Goal: Information Seeking & Learning: Learn about a topic

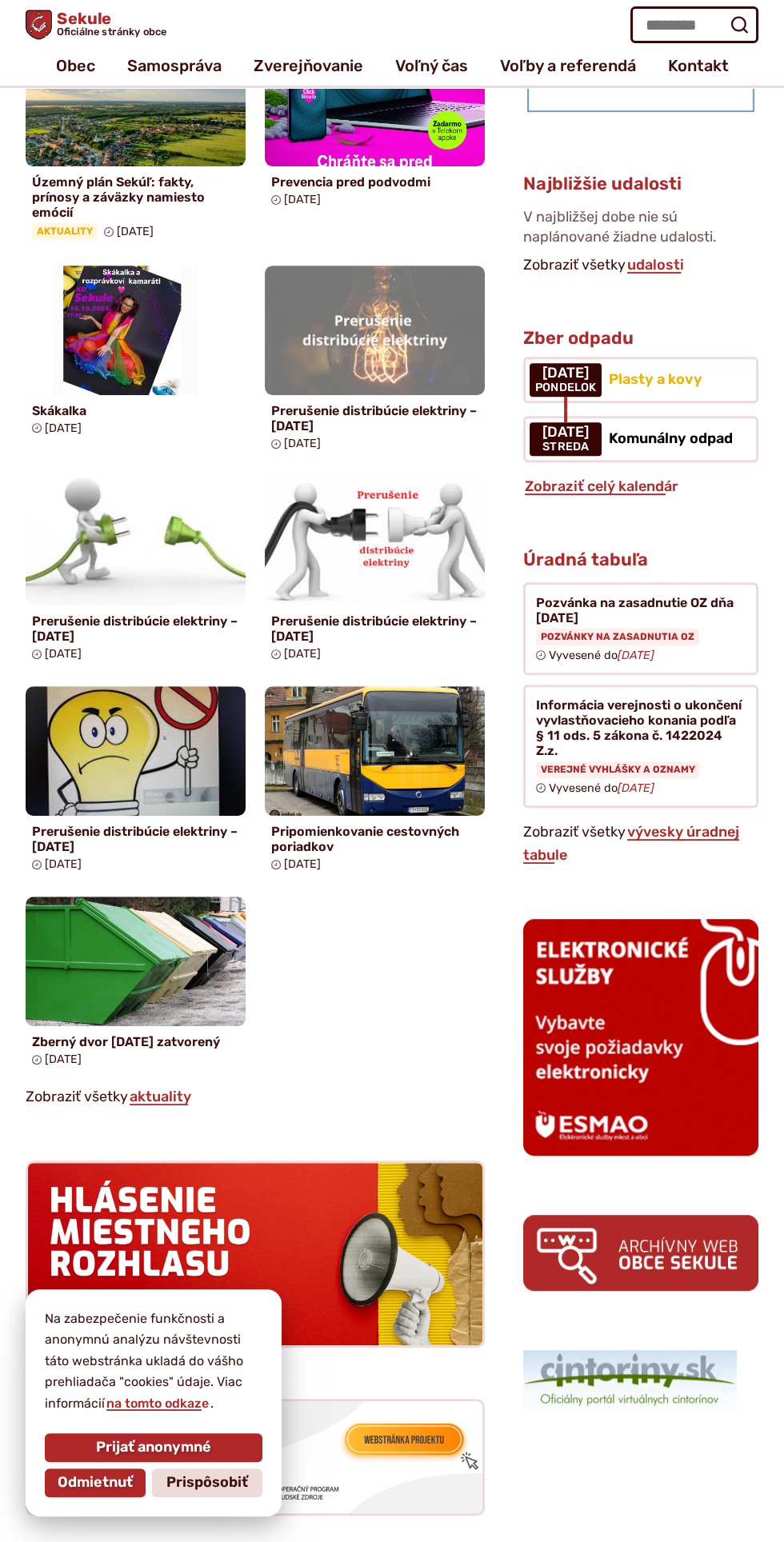
scroll to position [843, 0]
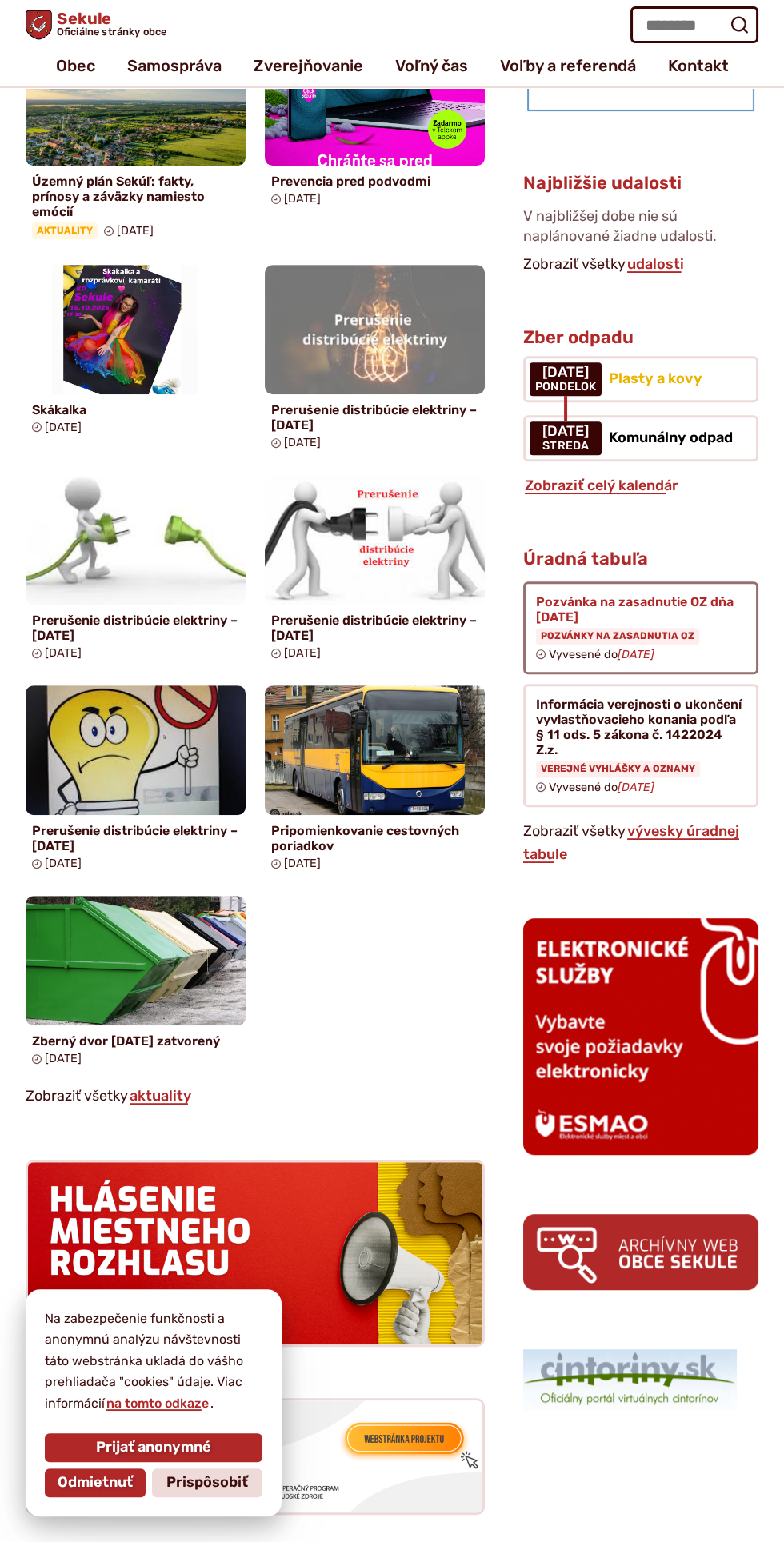
click at [668, 602] on figure at bounding box center [640, 627] width 235 height 93
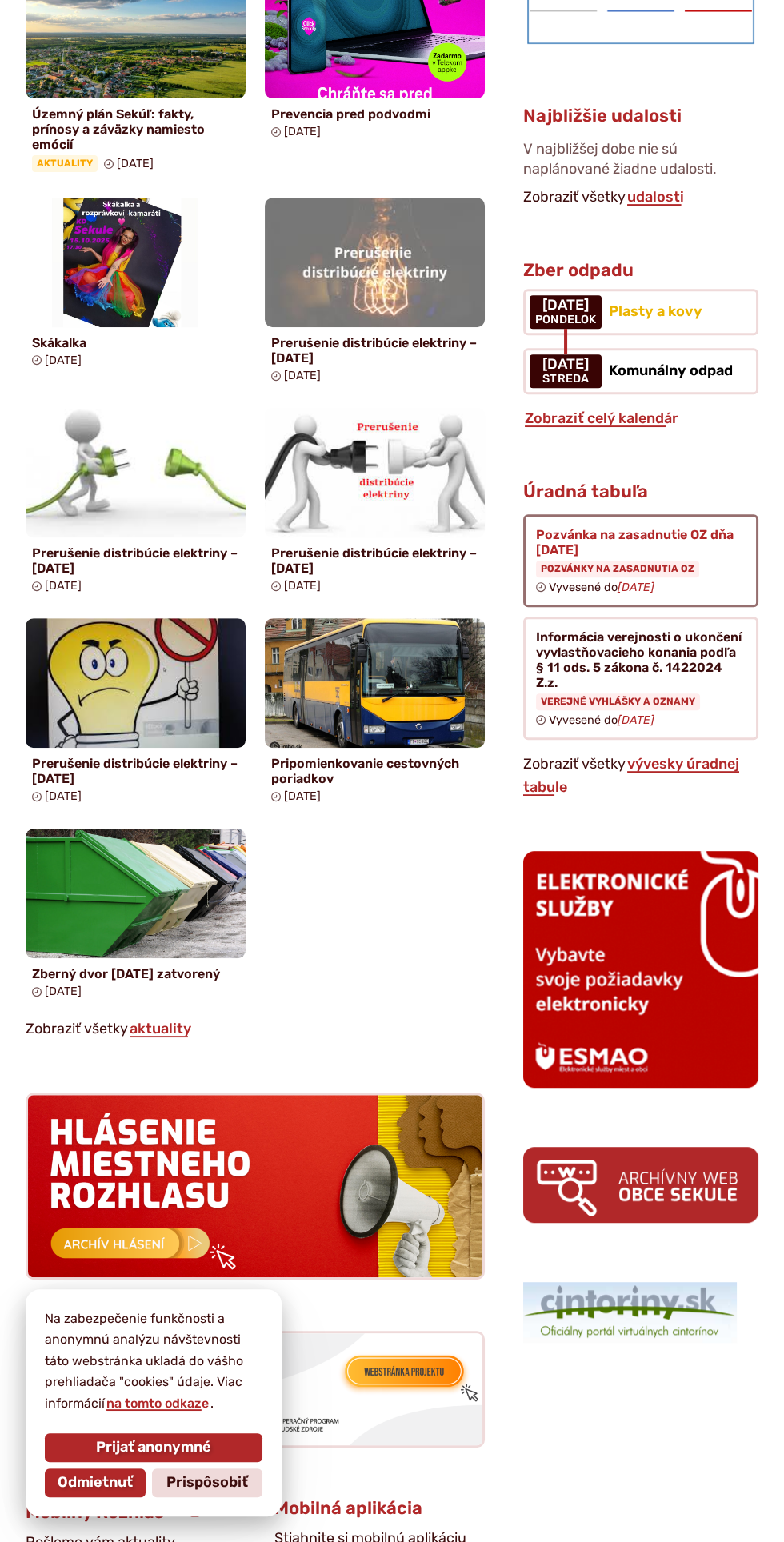
scroll to position [958, 0]
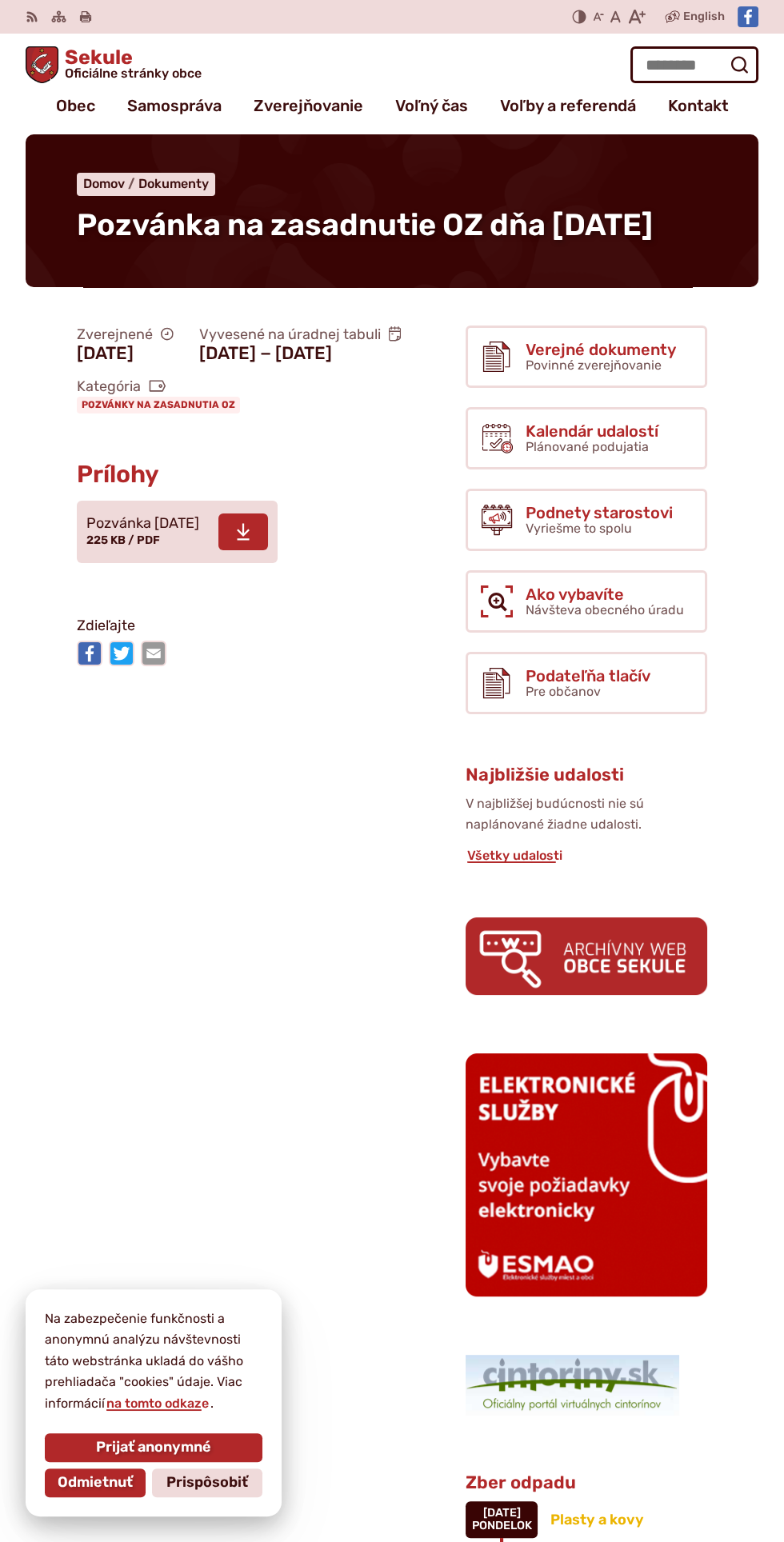
click at [190, 532] on span "Pozvánka [DATE]" at bounding box center [143, 524] width 113 height 16
click at [110, 60] on span "Sekule Oficiálne stránky obce" at bounding box center [130, 63] width 143 height 33
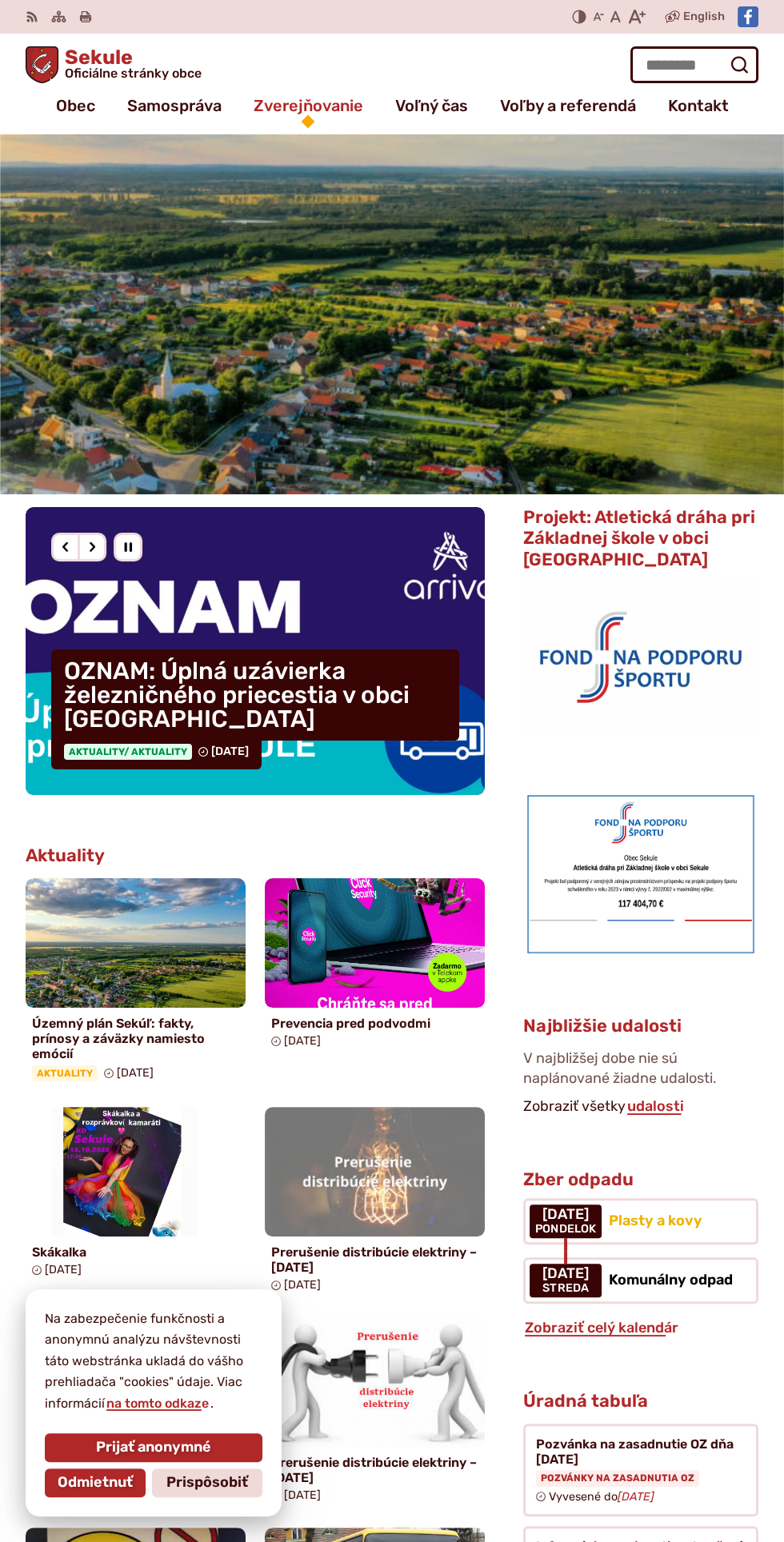
click at [294, 107] on span "Zverejňovanie" at bounding box center [308, 105] width 110 height 32
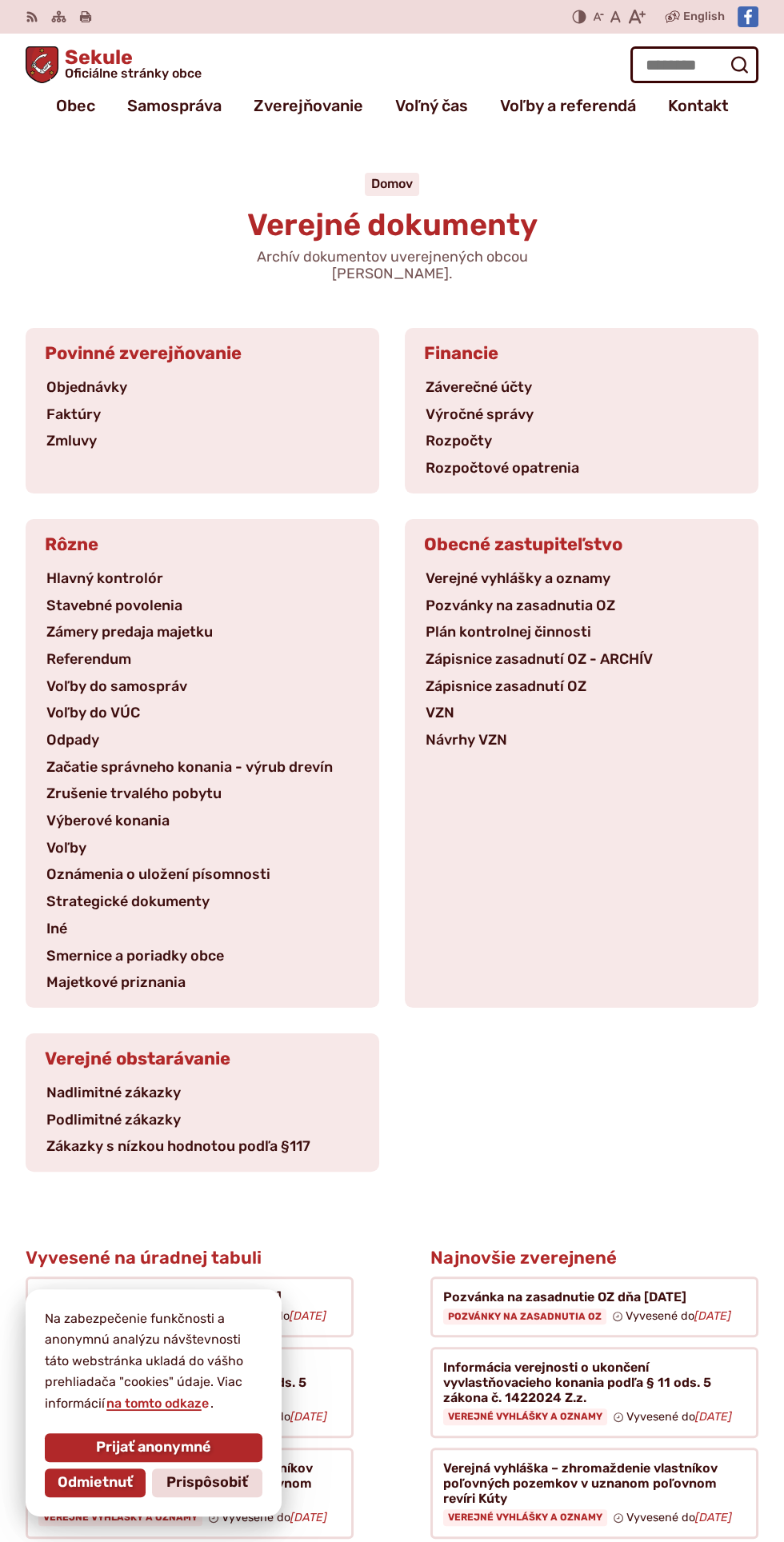
scroll to position [31, 0]
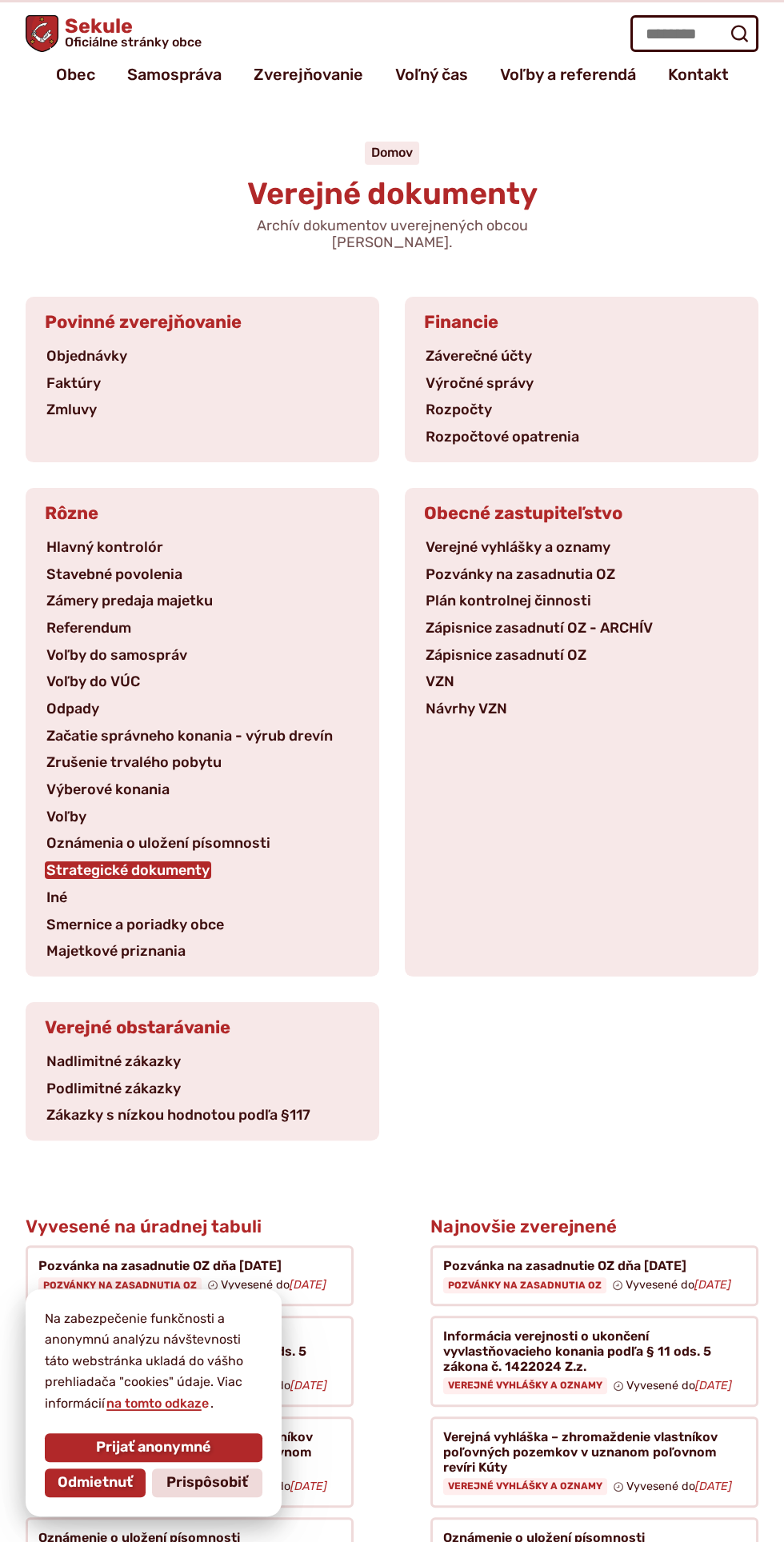
click at [160, 862] on link "Strategické dokumenty" at bounding box center [128, 871] width 167 height 18
click at [175, 75] on span "Samospráva" at bounding box center [174, 74] width 94 height 32
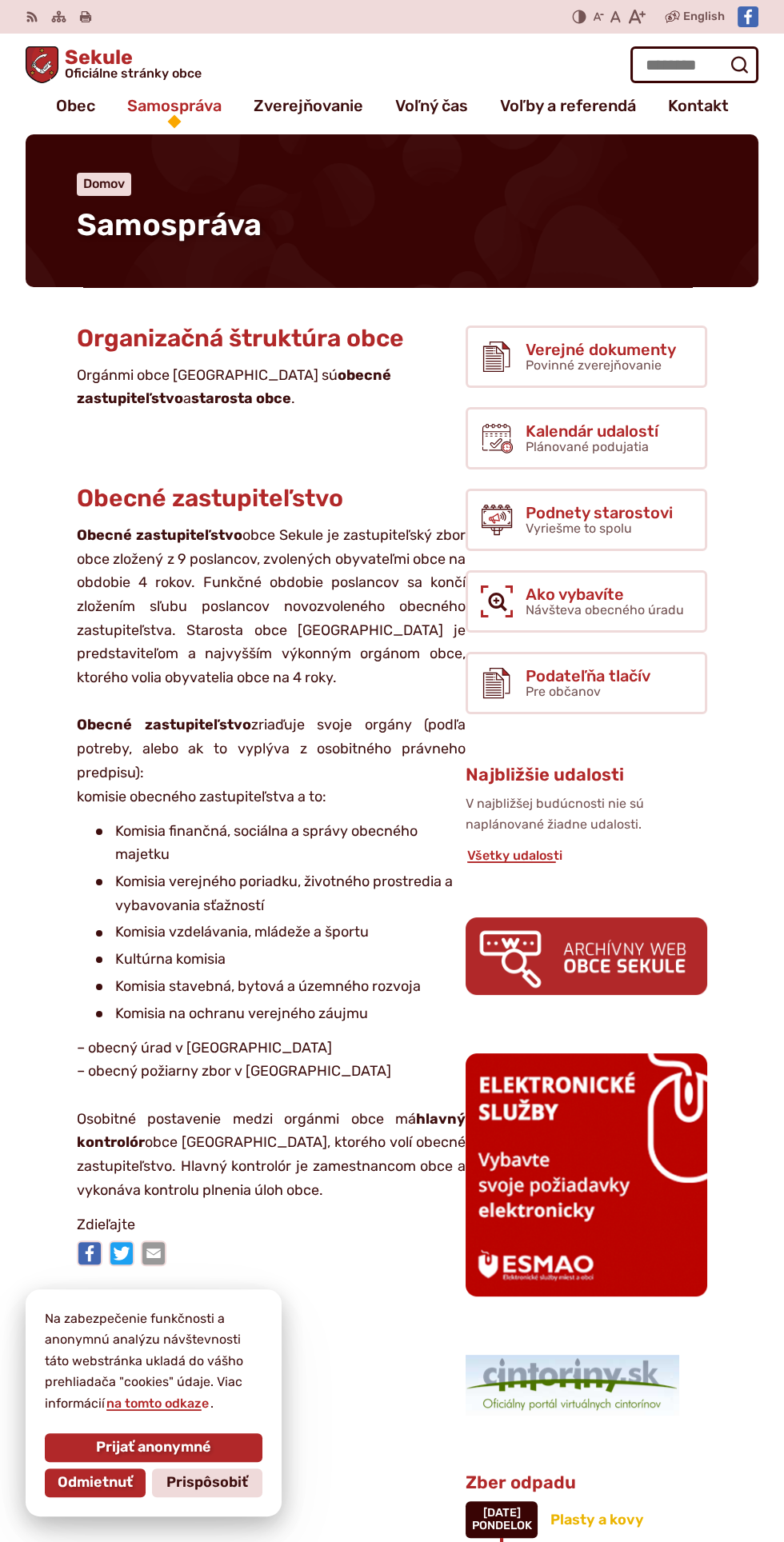
click at [155, 107] on span "Samospráva" at bounding box center [174, 105] width 94 height 32
click at [124, 64] on span "Sekule Oficiálne stránky obce" at bounding box center [130, 63] width 143 height 33
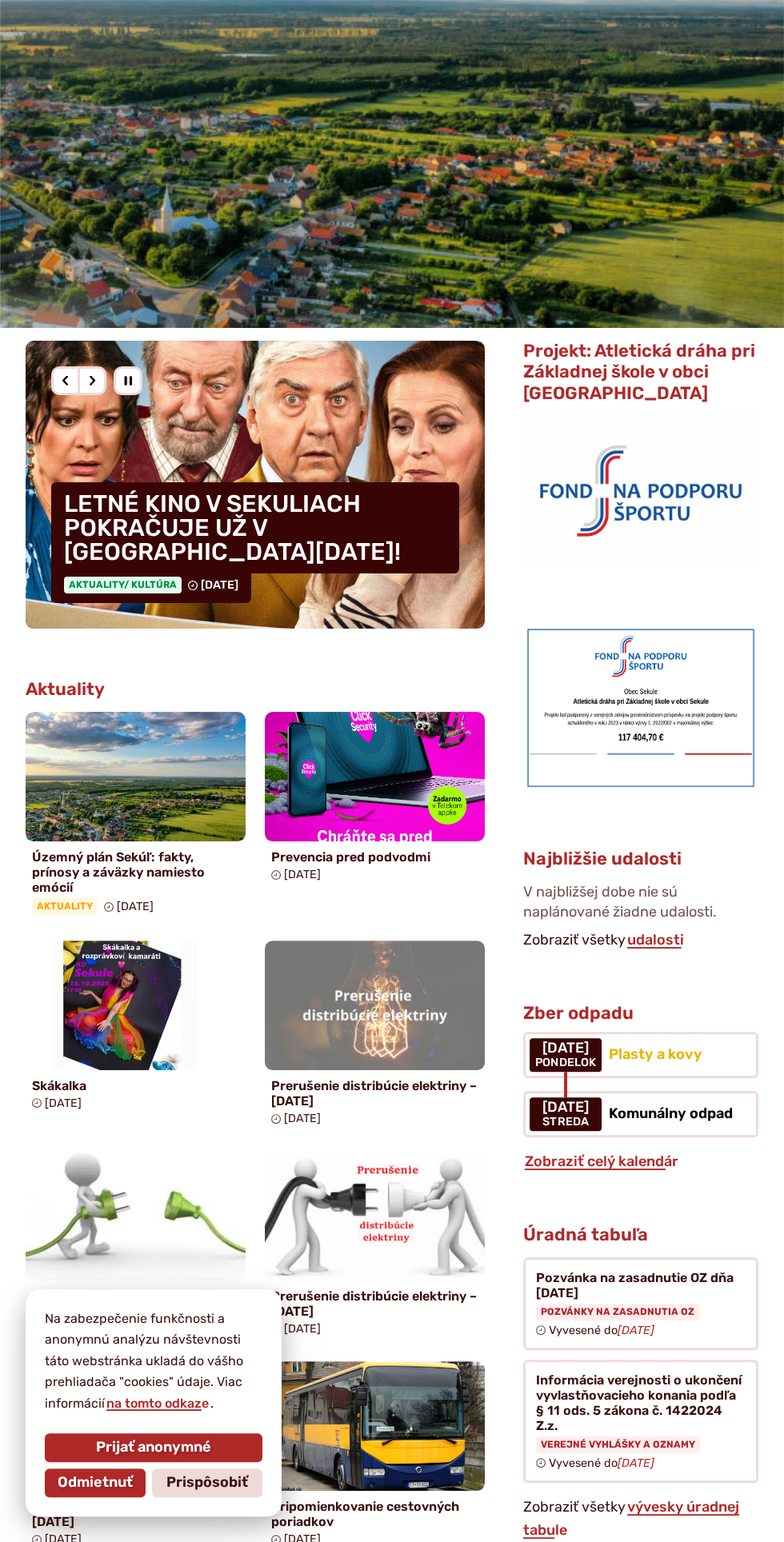
scroll to position [329, 0]
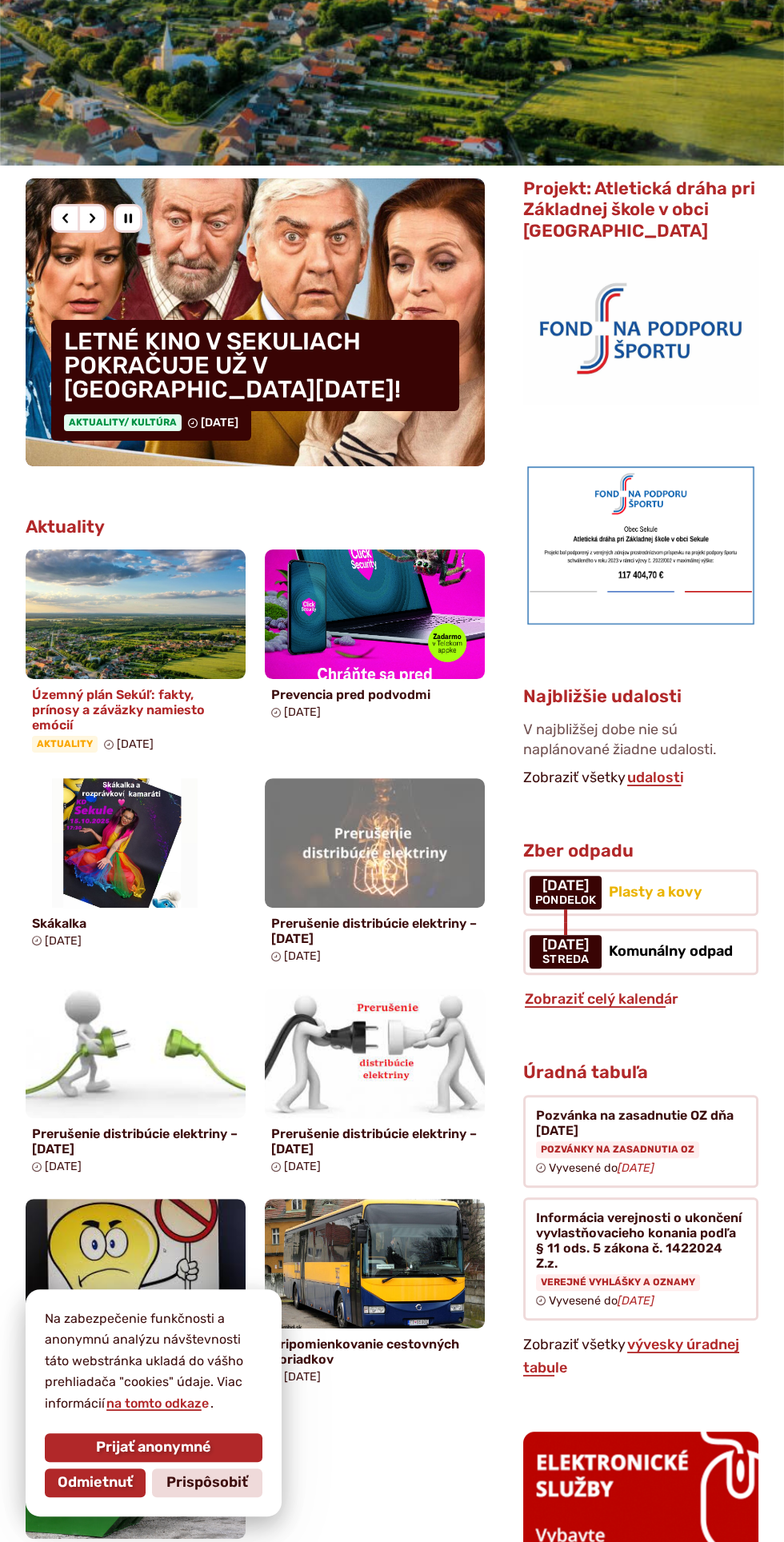
click at [157, 668] on img at bounding box center [135, 614] width 253 height 149
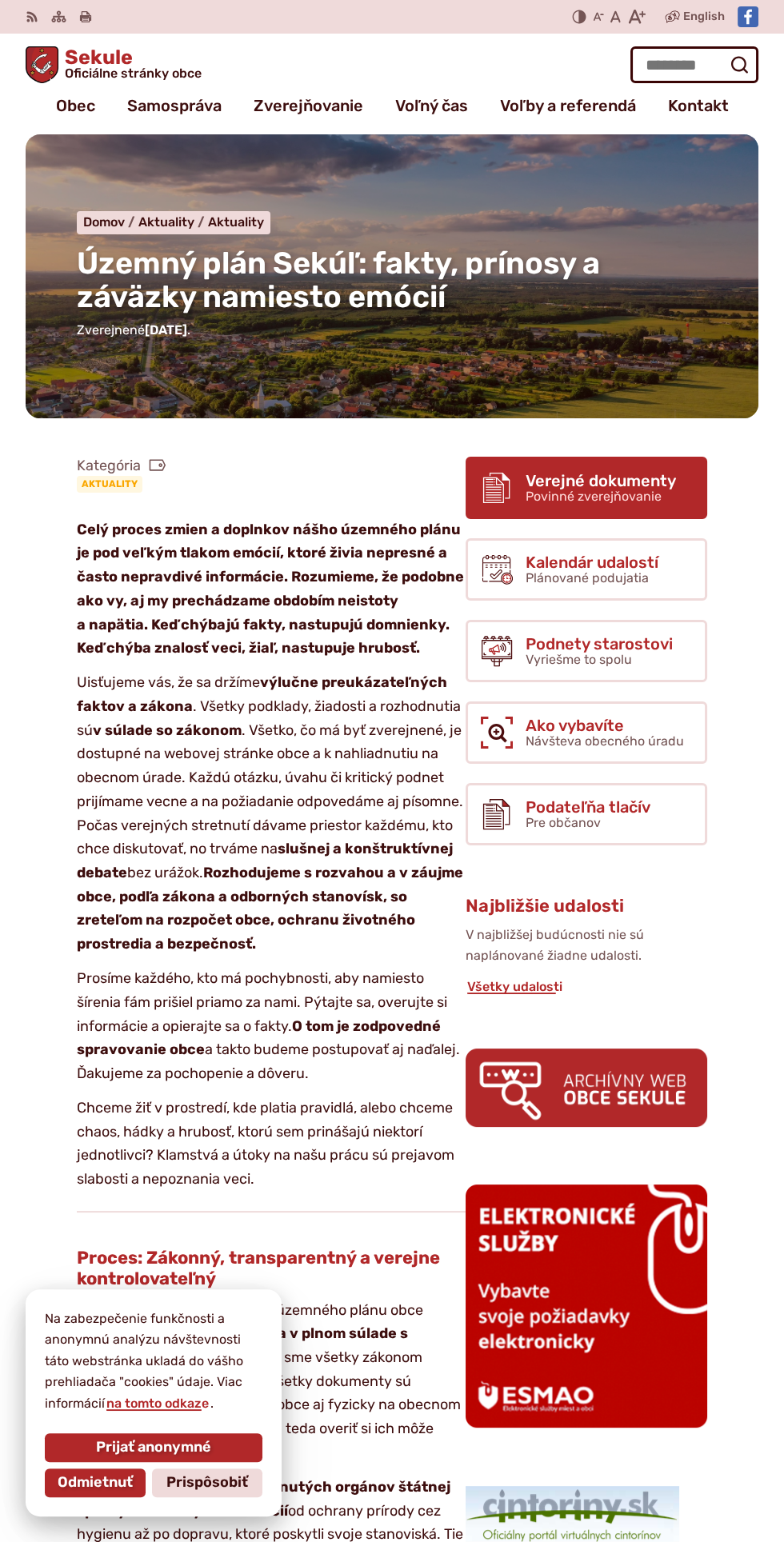
click at [574, 472] on span "Verejné dokumenty" at bounding box center [601, 481] width 150 height 18
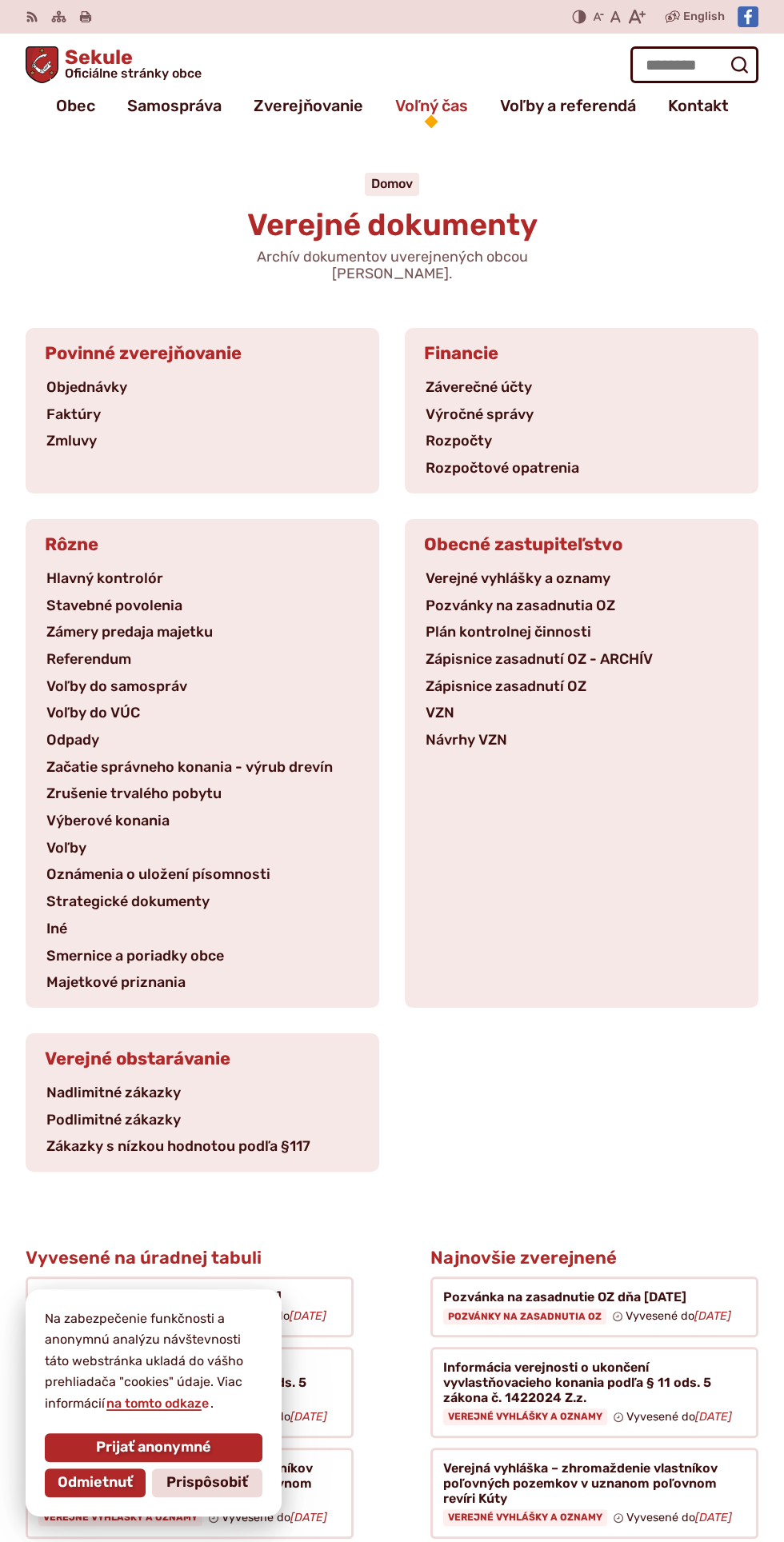
click at [442, 105] on span "Voľný čas" at bounding box center [431, 105] width 73 height 32
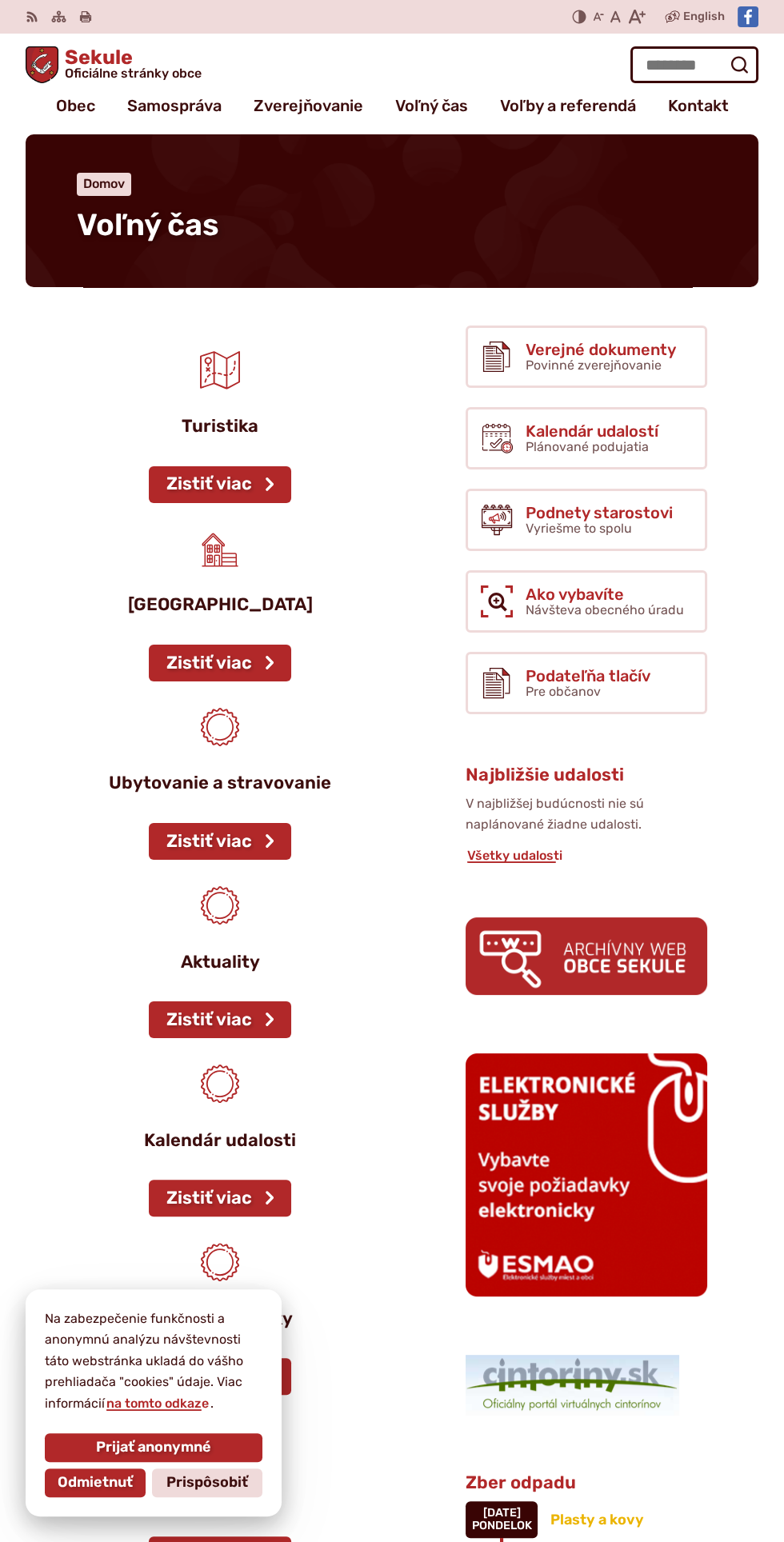
click at [237, 394] on figure "Turistika Zistiť viac" at bounding box center [219, 404] width 389 height 159
click at [231, 485] on link "Zistiť viac" at bounding box center [220, 485] width 142 height 37
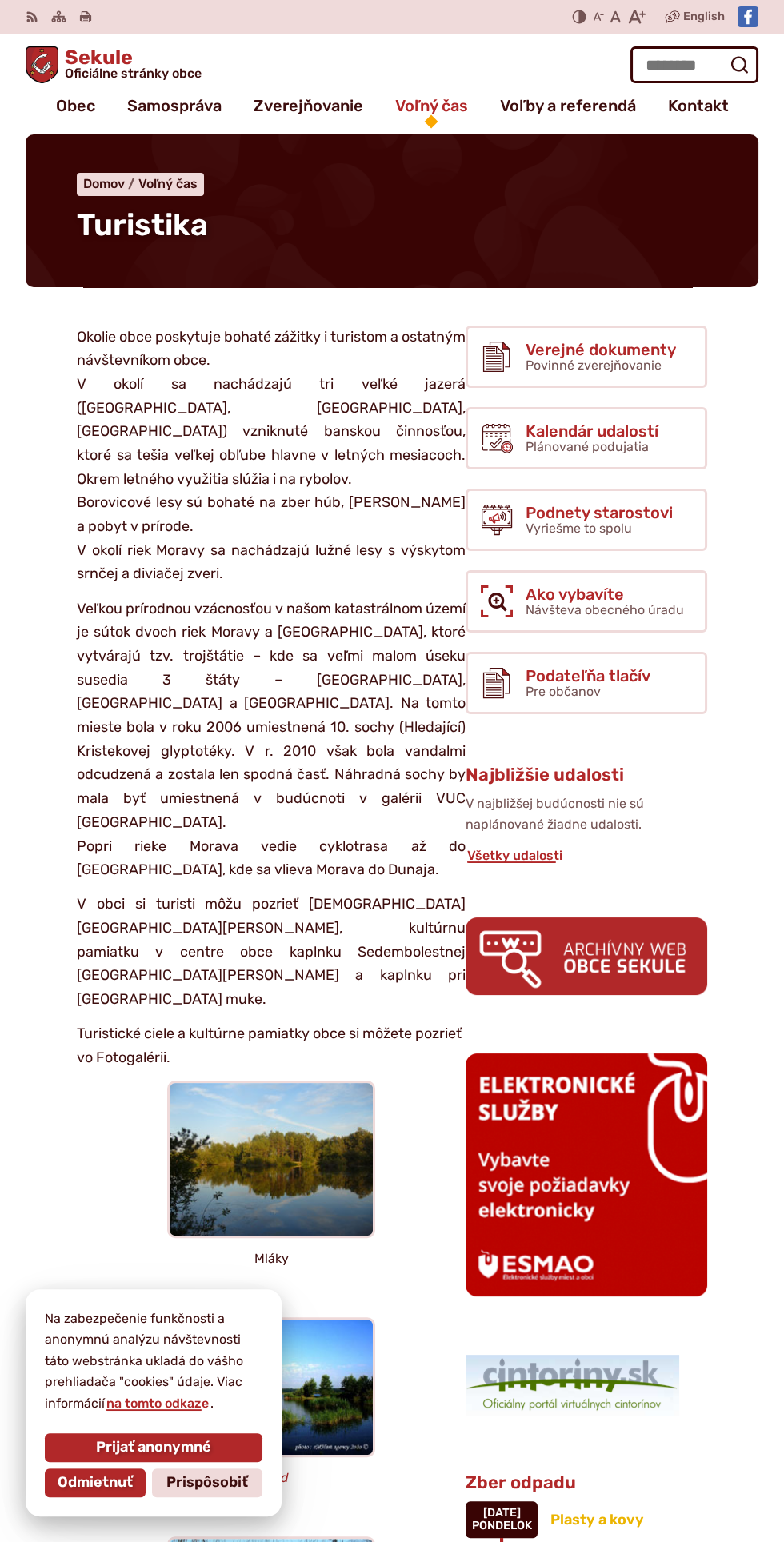
click at [434, 96] on span "Voľný čas" at bounding box center [431, 105] width 73 height 32
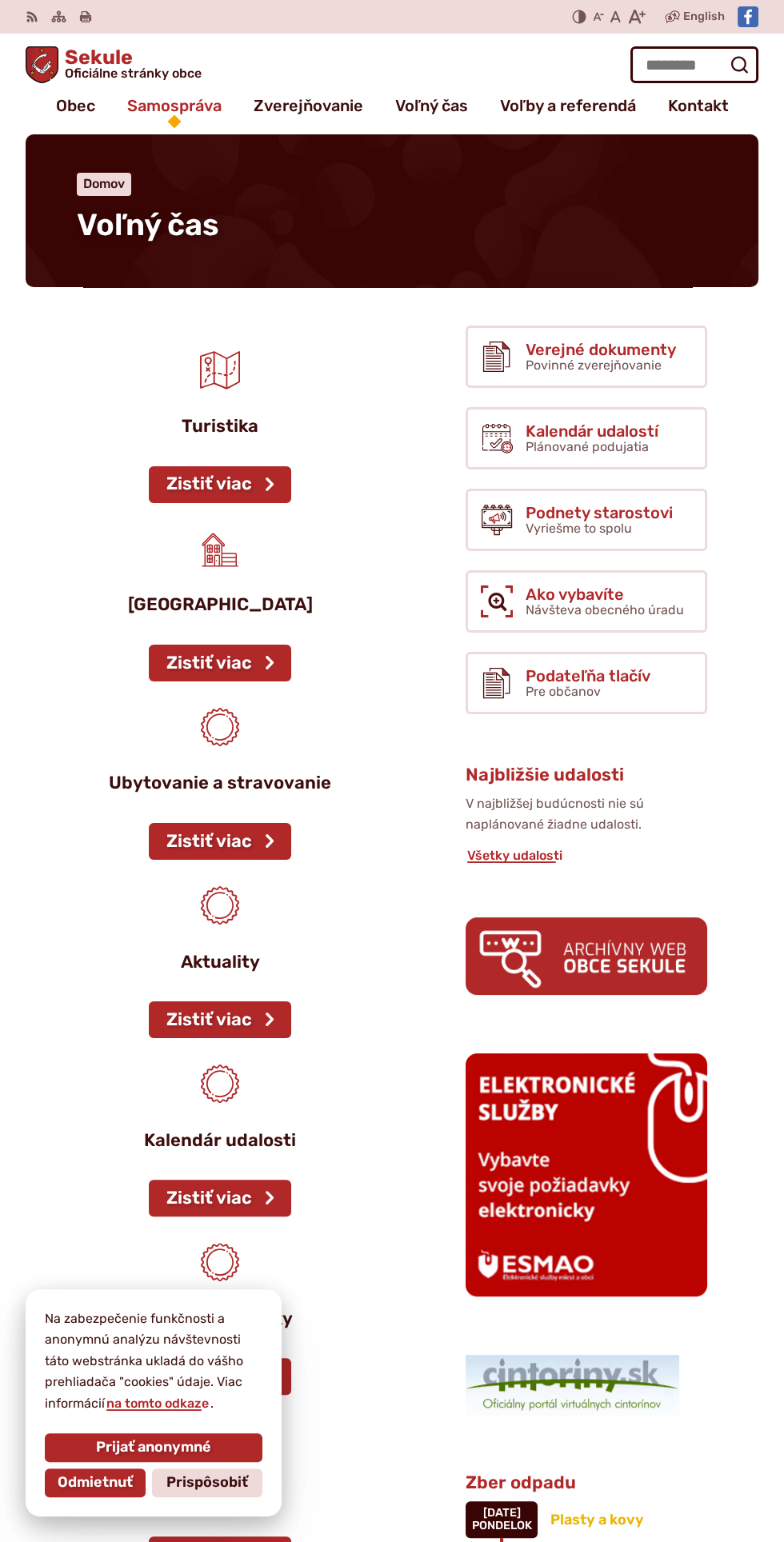
click at [167, 107] on span "Samospráva" at bounding box center [174, 105] width 94 height 32
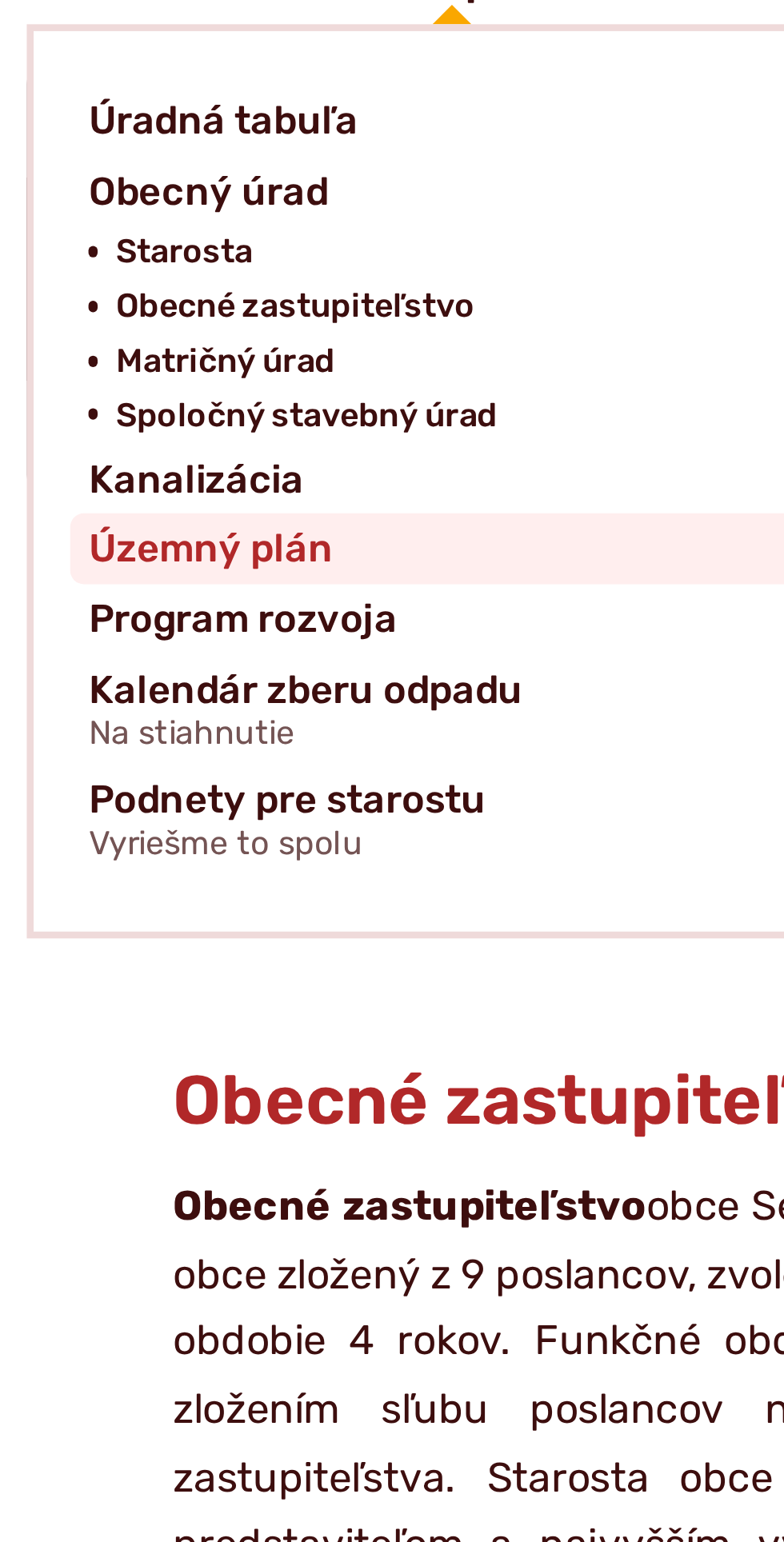
click at [69, 302] on span "Územný plán" at bounding box center [90, 305] width 86 height 24
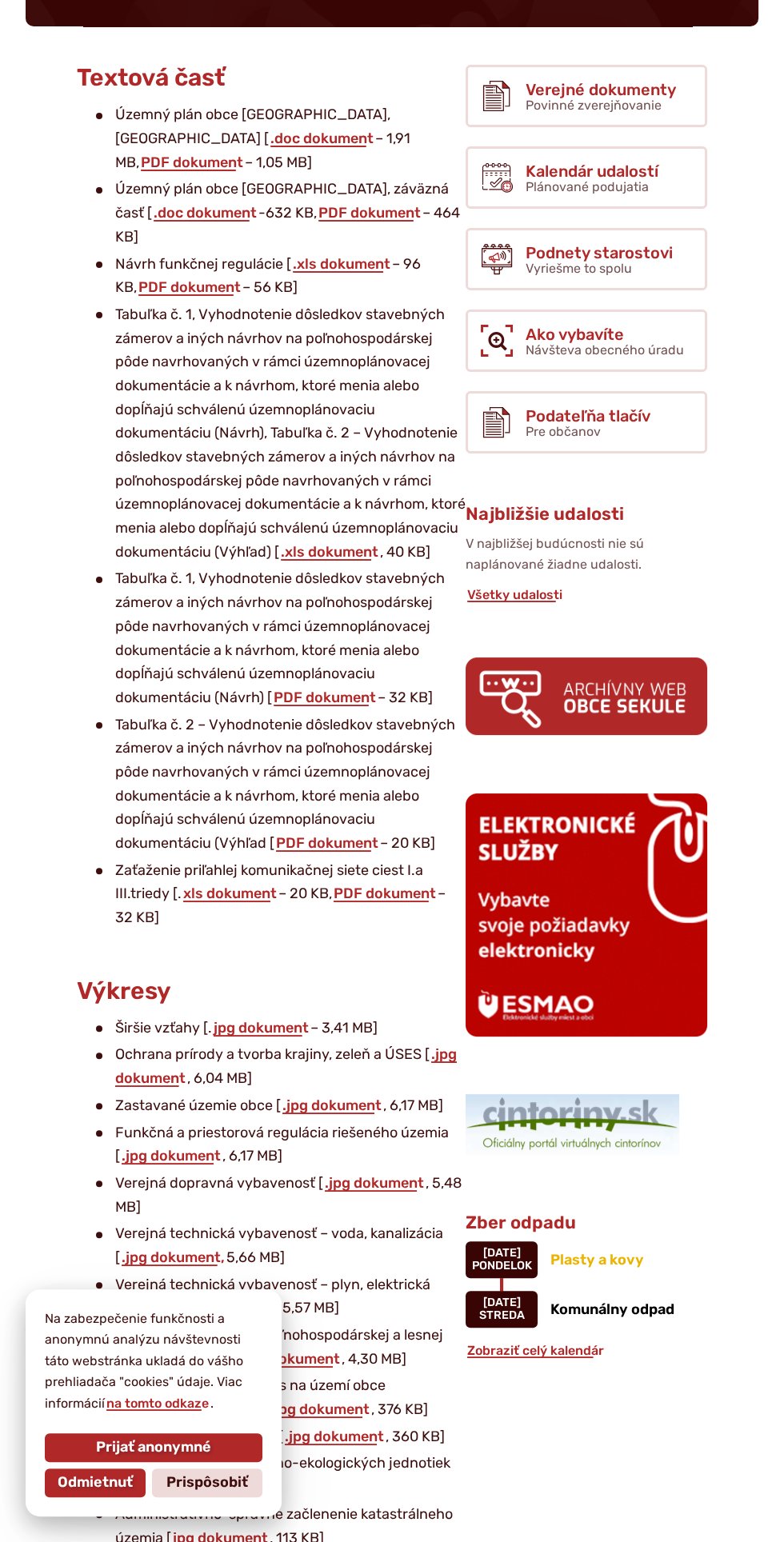
scroll to position [265, 0]
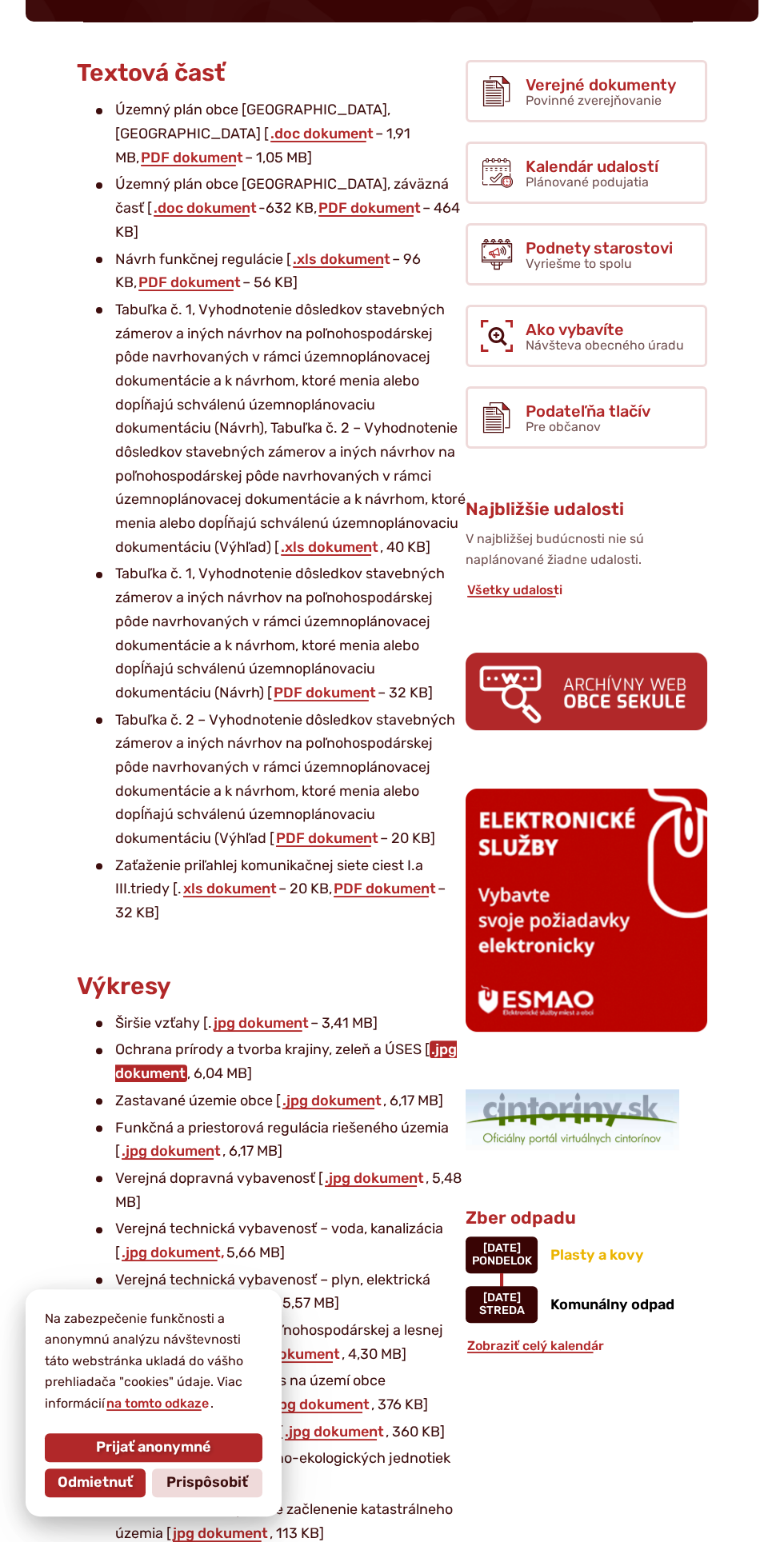
click at [170, 1056] on link ".jpg dokument" at bounding box center [285, 1061] width 342 height 42
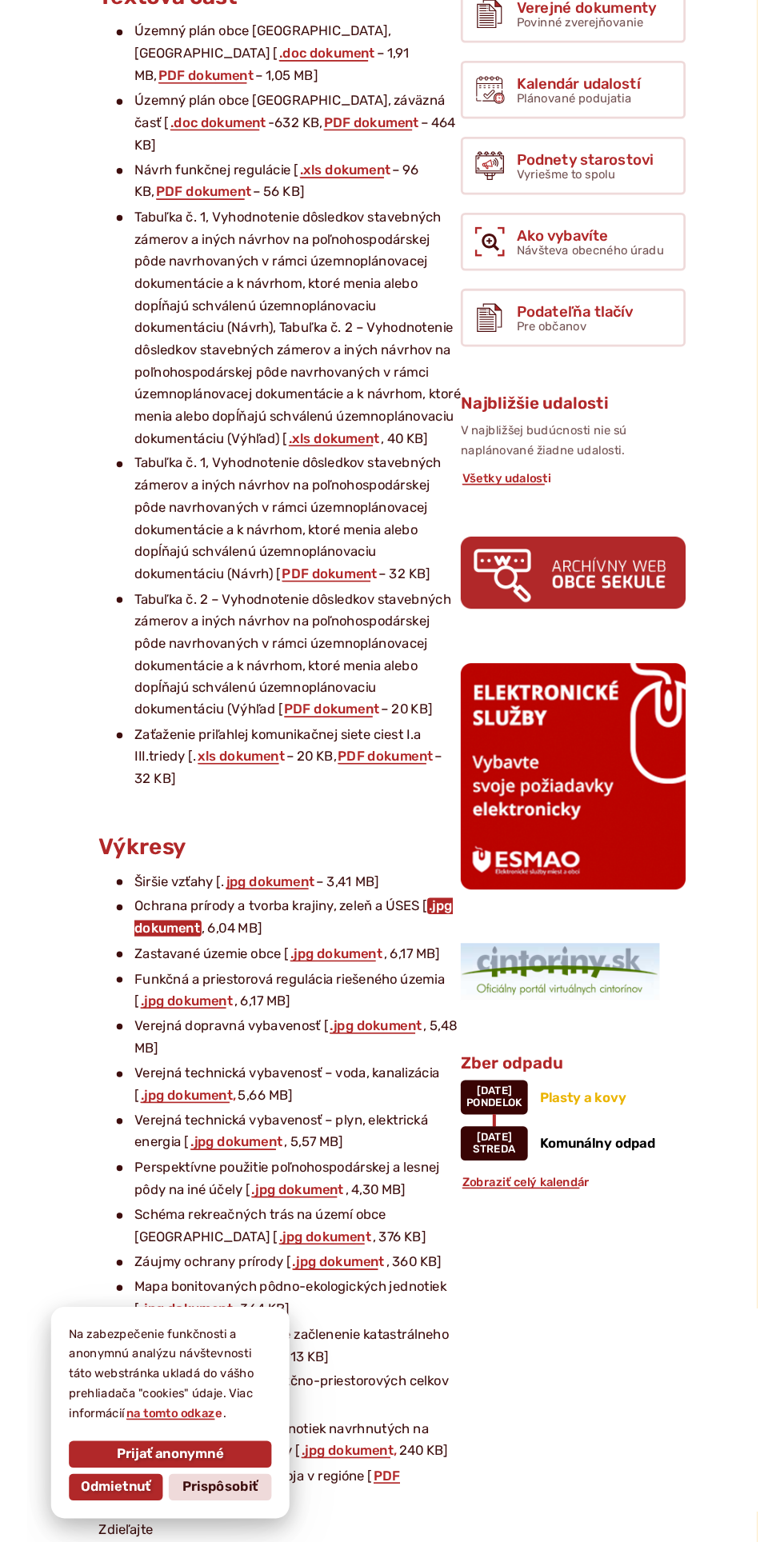
scroll to position [379, 0]
